Goal: Understand site structure: Understand site structure

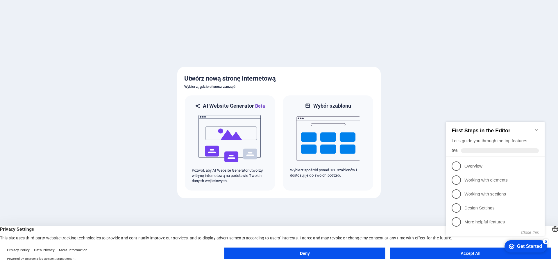
click at [534, 128] on icon "Minimize checklist" at bounding box center [536, 130] width 5 height 5
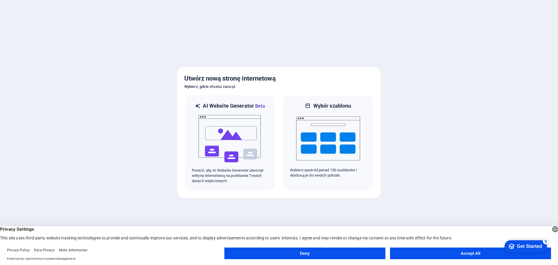
click at [525, 246] on div "Get Started" at bounding box center [529, 246] width 25 height 5
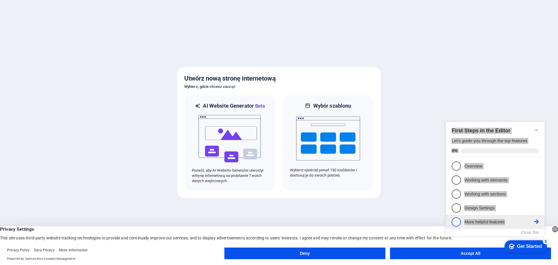
drag, startPoint x: 459, startPoint y: 130, endPoint x: 518, endPoint y: 223, distance: 110.9
click at [518, 223] on div "First Steps in the Editor Let's guide you through the top features 0% 1 Overvie…" at bounding box center [495, 178] width 99 height 113
click at [491, 47] on div at bounding box center [279, 132] width 558 height 265
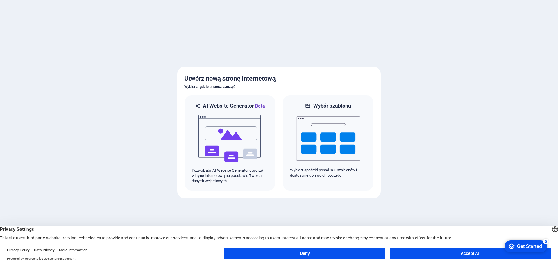
click at [434, 253] on button "Accept All" at bounding box center [470, 253] width 161 height 12
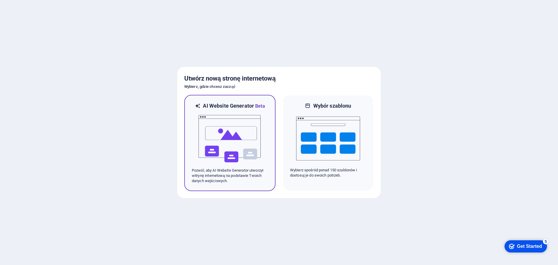
click at [229, 134] on img at bounding box center [230, 139] width 64 height 58
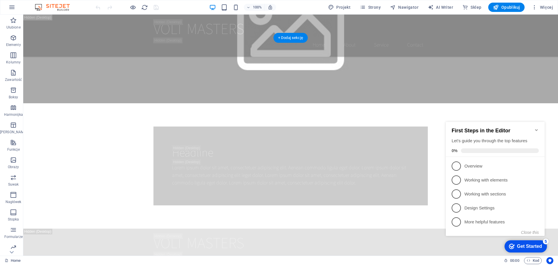
scroll to position [494, 0]
